Goal: Complete application form: Complete application form

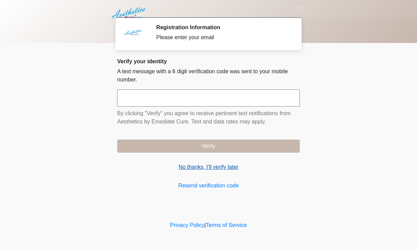
click at [222, 169] on link "No thanks, I'll verify later" at bounding box center [208, 167] width 183 height 8
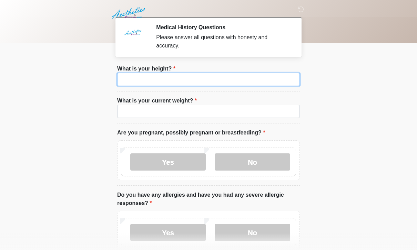
click at [229, 76] on input "What is your height?" at bounding box center [208, 79] width 183 height 13
type input "***"
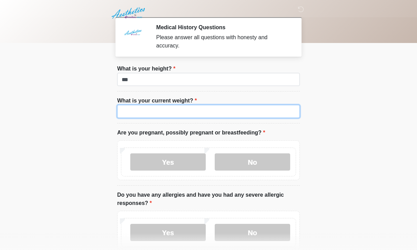
click at [245, 116] on input "What is your current weight?" at bounding box center [208, 111] width 183 height 13
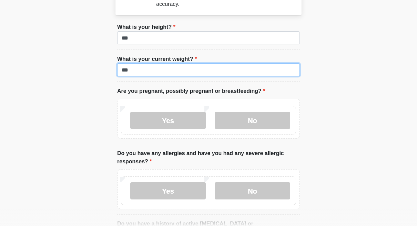
scroll to position [23, 0]
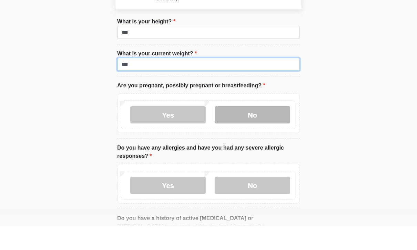
type input "***"
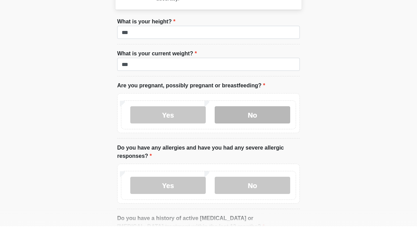
click at [269, 130] on label "No" at bounding box center [252, 138] width 75 height 17
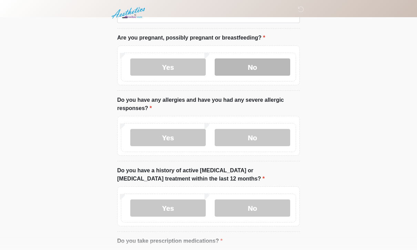
scroll to position [95, 0]
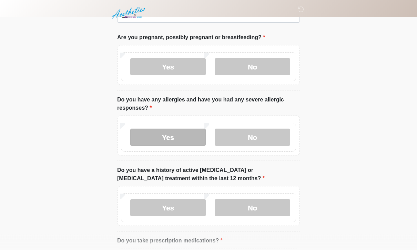
click at [185, 137] on label "Yes" at bounding box center [167, 137] width 75 height 17
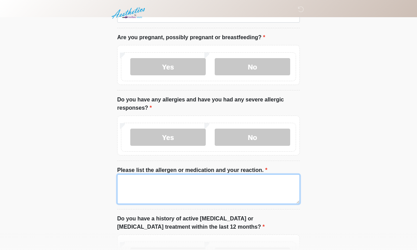
click at [201, 190] on textarea "Please list the allergen or medication and your reaction." at bounding box center [208, 190] width 183 height 30
type textarea "*"
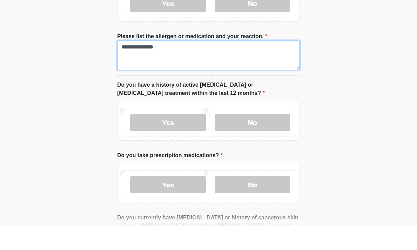
scroll to position [206, 0]
type textarea "**********"
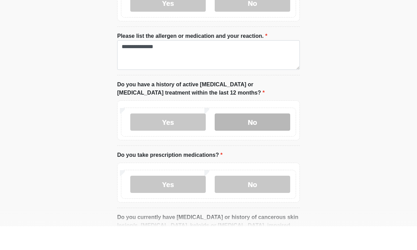
click at [273, 137] on label "No" at bounding box center [252, 145] width 75 height 17
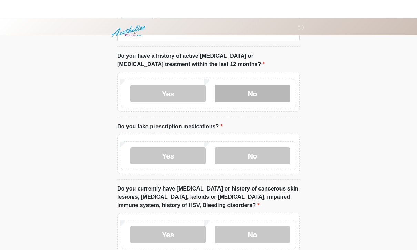
scroll to position [277, 0]
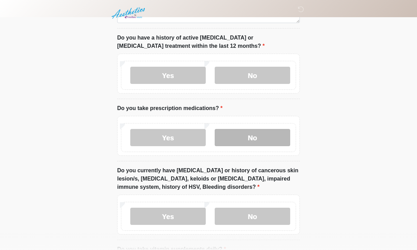
click at [266, 145] on label "No" at bounding box center [252, 137] width 75 height 17
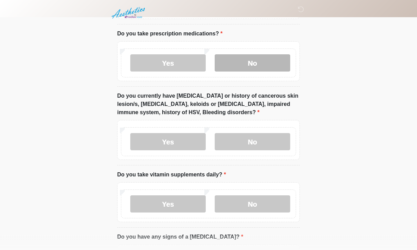
scroll to position [353, 0]
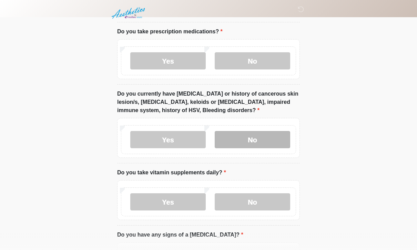
click at [267, 141] on label "No" at bounding box center [252, 139] width 75 height 17
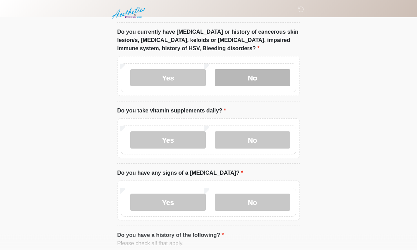
scroll to position [415, 0]
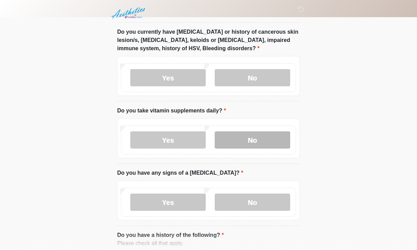
click at [263, 136] on label "No" at bounding box center [252, 140] width 75 height 17
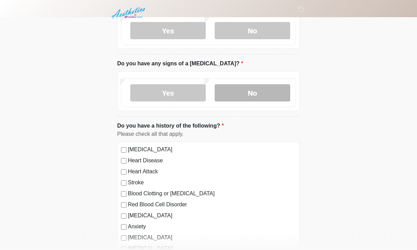
click at [268, 85] on label "No" at bounding box center [252, 93] width 75 height 17
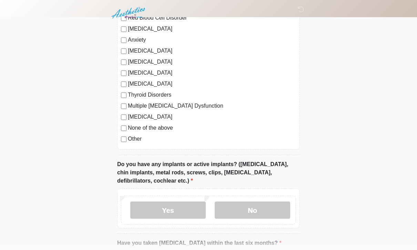
scroll to position [726, 0]
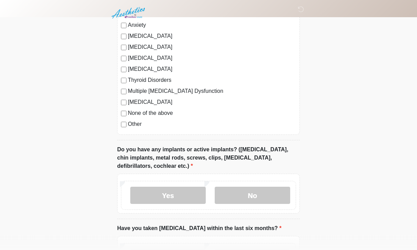
click at [159, 115] on label "None of the above" at bounding box center [212, 114] width 168 height 8
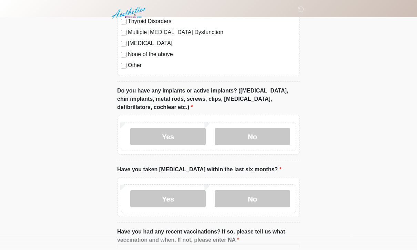
scroll to position [787, 0]
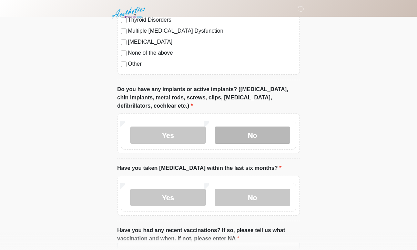
click at [261, 138] on label "No" at bounding box center [252, 135] width 75 height 17
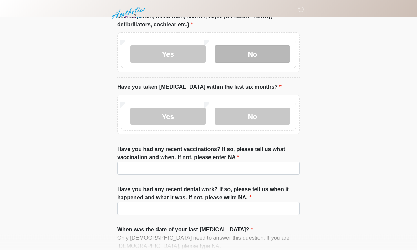
scroll to position [869, 0]
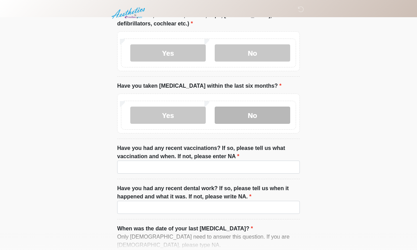
click at [264, 111] on label "No" at bounding box center [252, 115] width 75 height 17
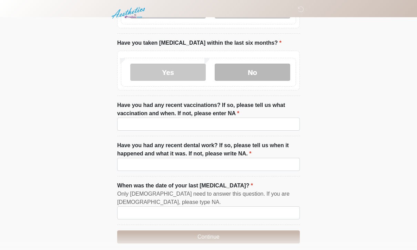
scroll to position [915, 0]
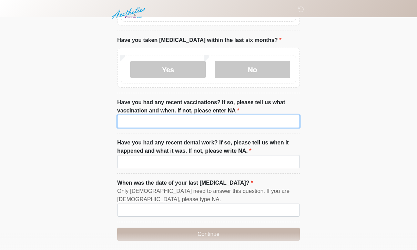
click at [261, 121] on input "Have you had any recent vaccinations? If so, please tell us what vaccination an…" at bounding box center [208, 121] width 183 height 13
type input "***"
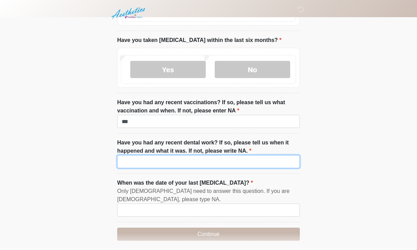
click at [233, 160] on input "Have you had any recent dental work? If so, please tell us when it happened and…" at bounding box center [208, 161] width 183 height 13
type input "***"
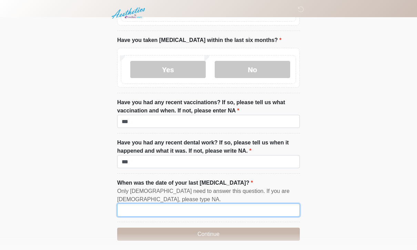
click at [239, 204] on input "When was the date of your last [MEDICAL_DATA]?" at bounding box center [208, 210] width 183 height 13
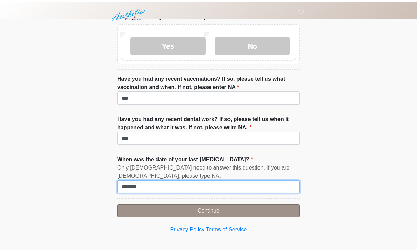
type input "*******"
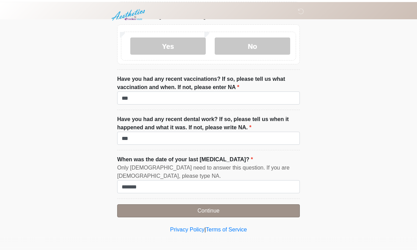
click at [259, 208] on button "Continue" at bounding box center [208, 209] width 183 height 13
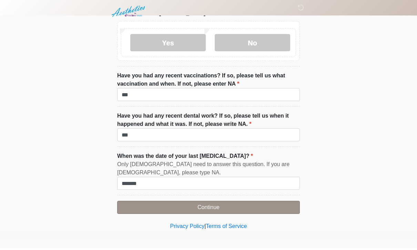
scroll to position [918, 0]
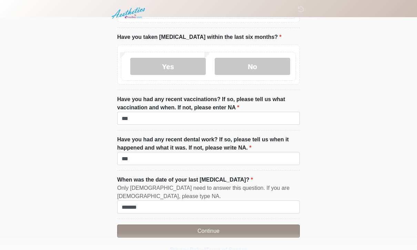
click at [253, 227] on button "Continue" at bounding box center [208, 231] width 183 height 13
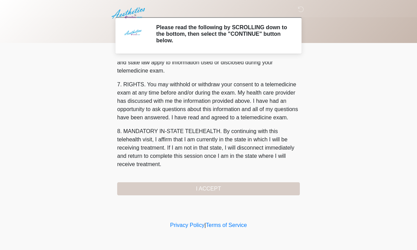
scroll to position [295, 0]
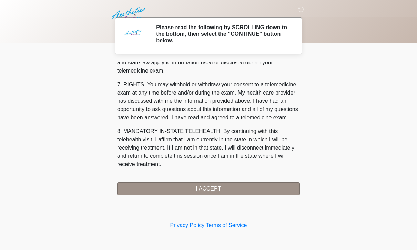
click at [240, 184] on button "I ACCEPT" at bounding box center [208, 189] width 183 height 13
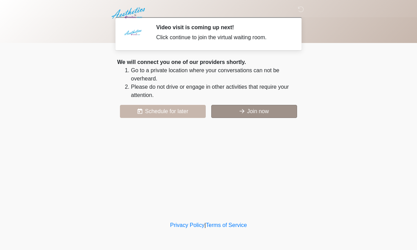
click at [265, 114] on button "Join now" at bounding box center [254, 111] width 86 height 13
